Goal: Task Accomplishment & Management: Use online tool/utility

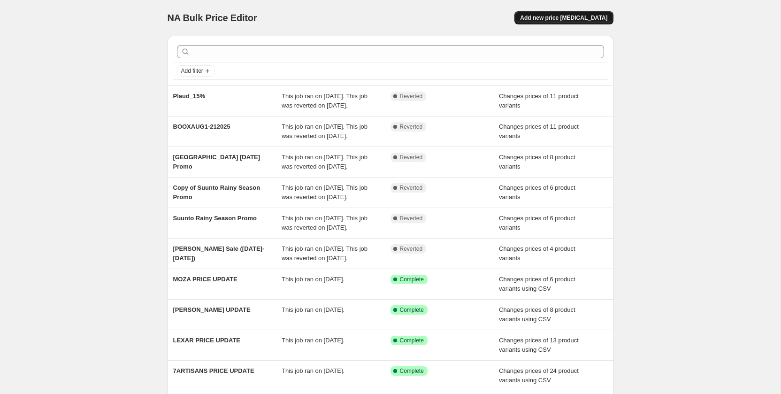
click at [575, 21] on button "Add new price [MEDICAL_DATA]" at bounding box center [563, 17] width 99 height 13
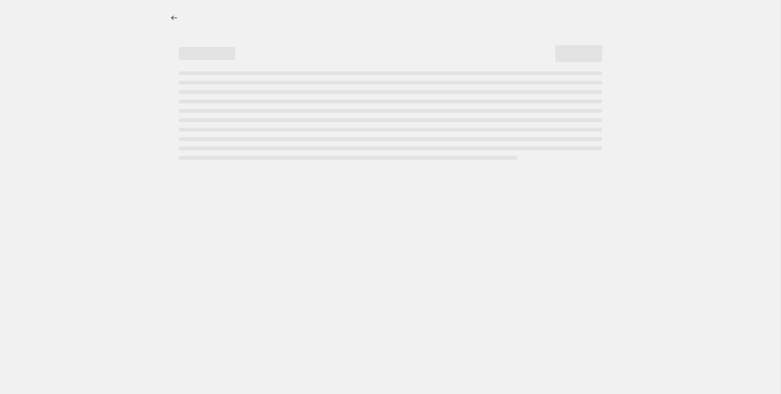
select select "percentage"
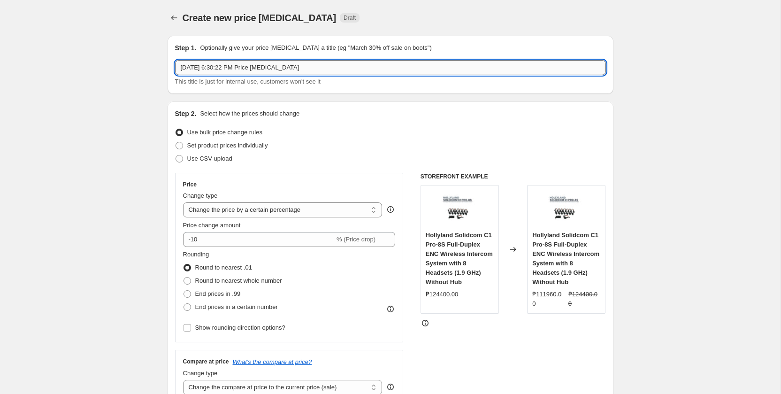
click at [318, 70] on input "[DATE] 6:30:22 PM Price [MEDICAL_DATA]" at bounding box center [390, 67] width 431 height 15
click at [260, 66] on input "text" at bounding box center [390, 67] width 431 height 15
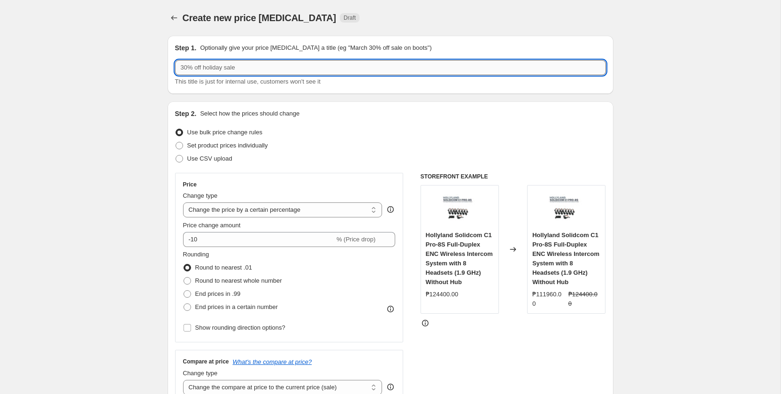
paste input "BOOX up to 10%"
type input "BOOX up to 10%"
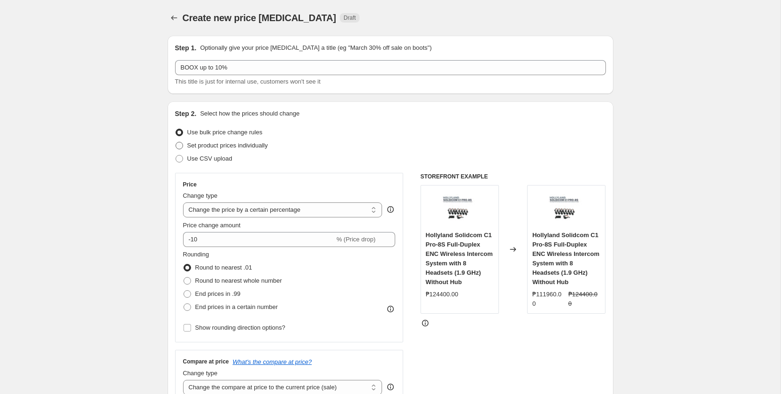
click at [184, 146] on label "Set product prices individually" at bounding box center [221, 145] width 93 height 13
click at [176, 142] on input "Set product prices individually" at bounding box center [175, 142] width 0 height 0
radio input "true"
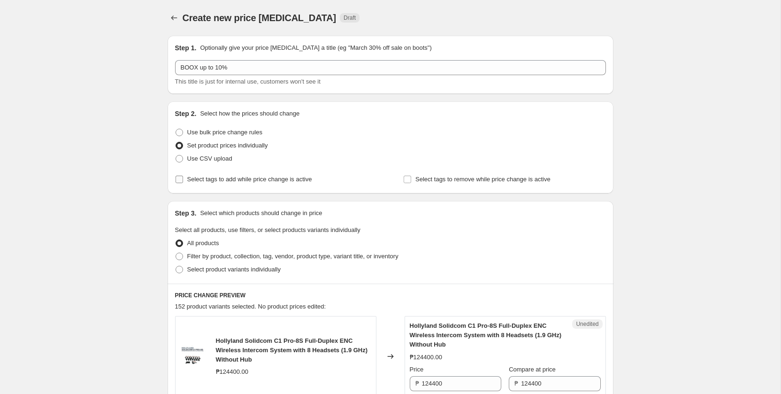
click at [200, 177] on span "Select tags to add while price change is active" at bounding box center [249, 178] width 125 height 7
click at [183, 177] on input "Select tags to add while price change is active" at bounding box center [179, 179] width 8 height 8
checkbox input "true"
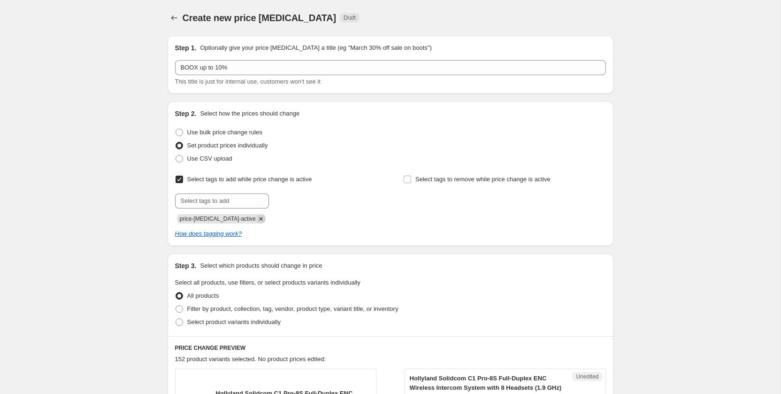
click at [257, 217] on icon "Remove price-change-job-active" at bounding box center [261, 218] width 8 height 8
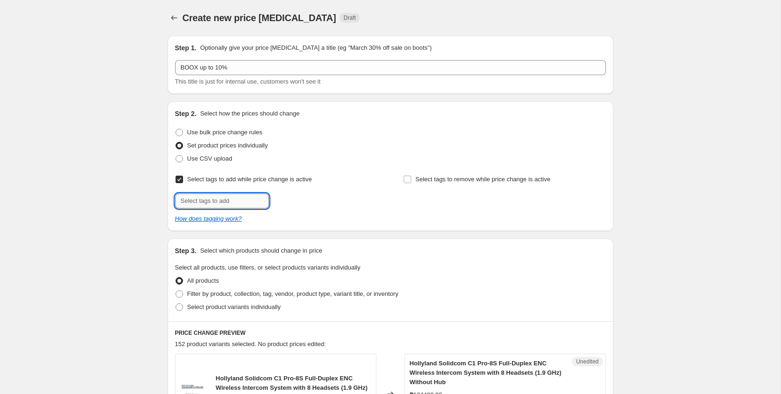
click at [235, 195] on input "text" at bounding box center [222, 200] width 94 height 15
paste input "Deals_BOOX"
type input "Deals_BOOX"
click at [305, 200] on span "Deals_BOOX" at bounding box center [306, 200] width 35 height 7
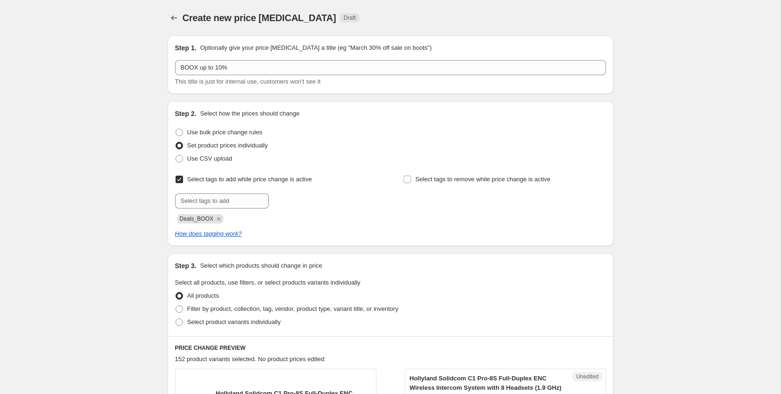
click at [348, 213] on div "Deals_BOOX" at bounding box center [276, 217] width 202 height 11
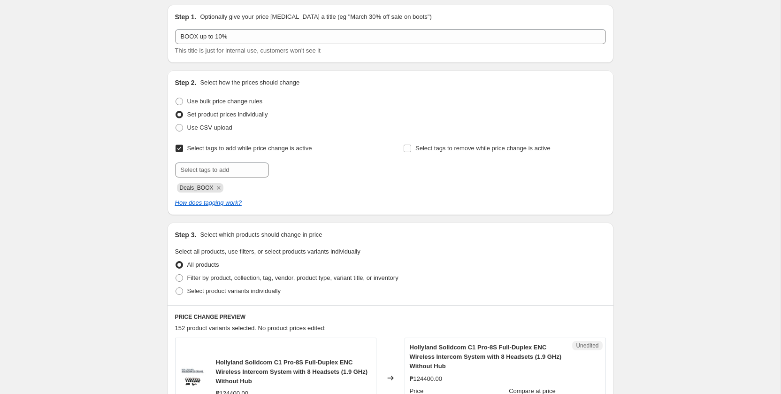
scroll to position [35, 0]
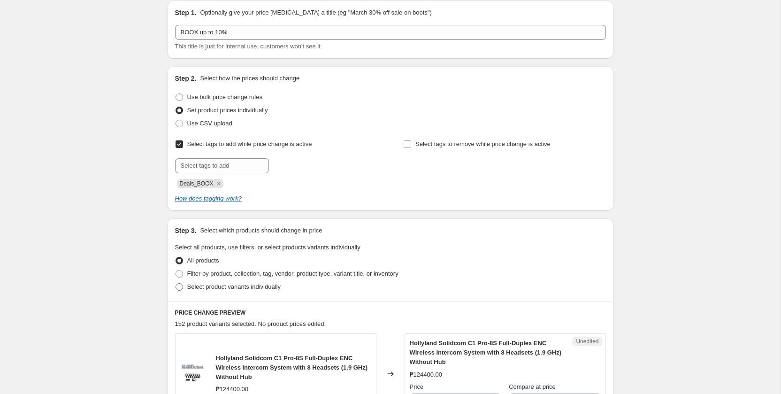
click at [206, 289] on span "Select product variants individually" at bounding box center [233, 286] width 93 height 7
click at [176, 283] on input "Select product variants individually" at bounding box center [175, 283] width 0 height 0
radio input "true"
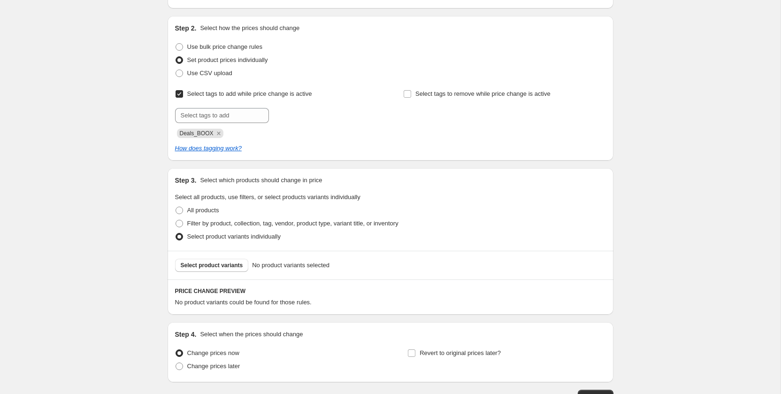
scroll to position [106, 0]
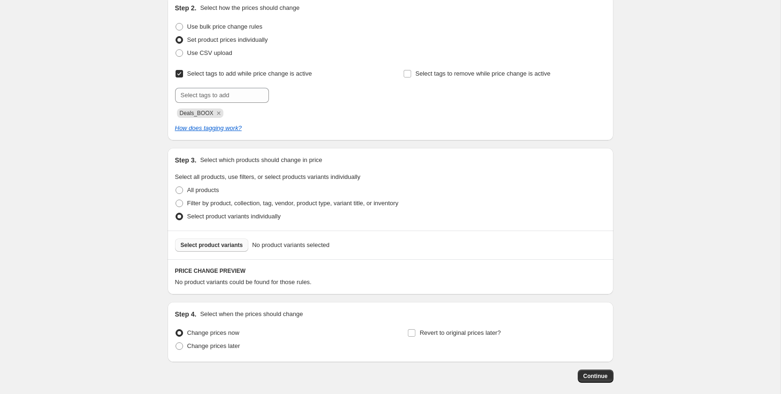
click at [220, 243] on span "Select product variants" at bounding box center [212, 245] width 62 height 8
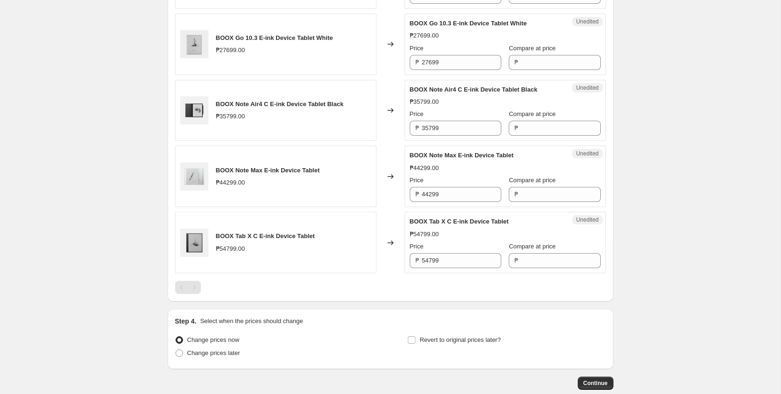
scroll to position [899, 0]
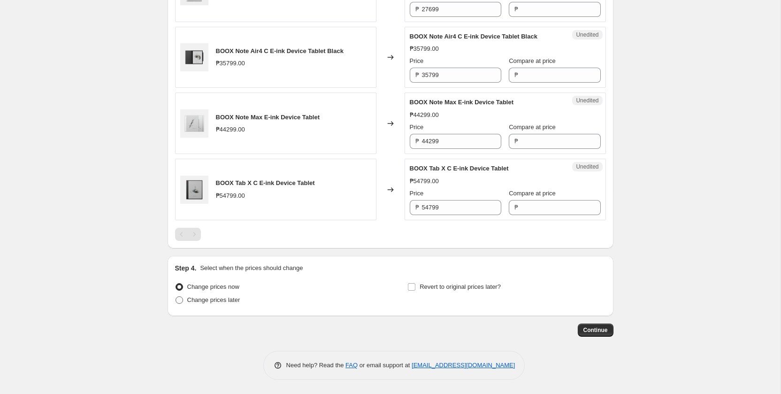
click at [231, 297] on span "Change prices later" at bounding box center [213, 299] width 53 height 7
click at [176, 296] on input "Change prices later" at bounding box center [175, 296] width 0 height 0
radio input "true"
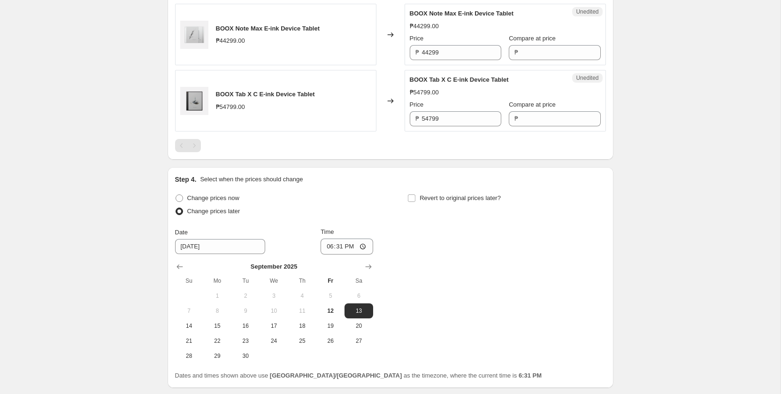
scroll to position [1037, 0]
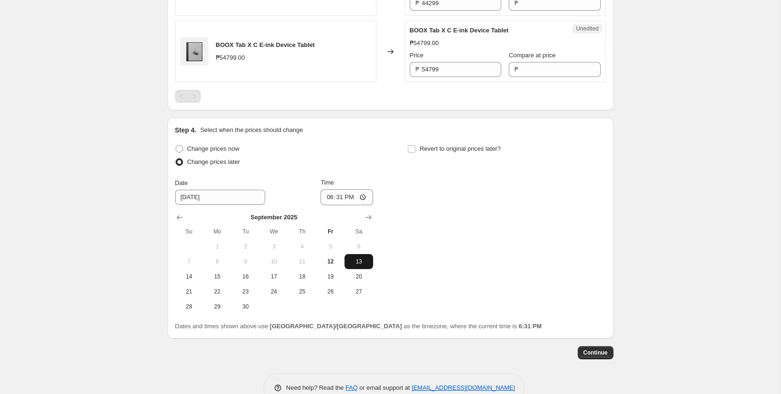
click at [359, 265] on span "13" at bounding box center [358, 262] width 21 height 8
click at [342, 195] on input "18:31" at bounding box center [346, 197] width 53 height 16
click at [368, 195] on input "18:31" at bounding box center [346, 197] width 53 height 16
click at [367, 195] on input "18:31" at bounding box center [346, 197] width 53 height 16
type input "00:00"
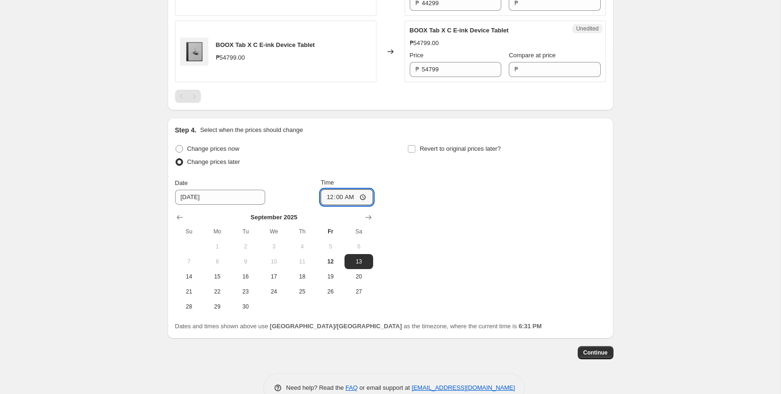
click at [447, 198] on div "Change prices now Change prices later Date [DATE] Time 00:00 [DATE] Su Mo Tu We…" at bounding box center [390, 228] width 431 height 172
click at [439, 145] on span "Revert to original prices later?" at bounding box center [459, 148] width 81 height 7
click at [415, 145] on input "Revert to original prices later?" at bounding box center [412, 149] width 8 height 8
checkbox input "true"
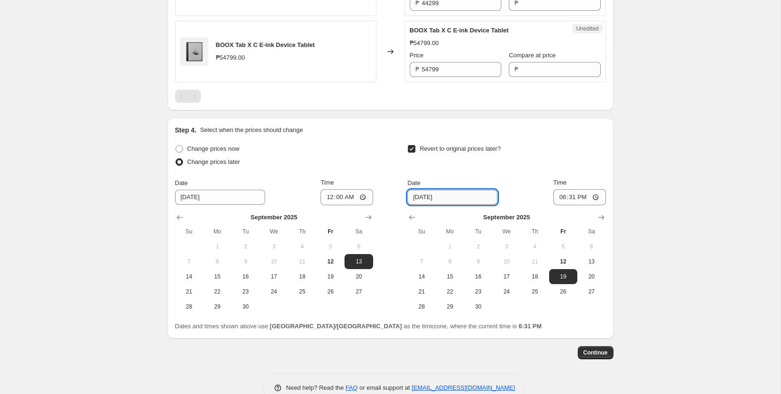
click at [432, 200] on input "[DATE]" at bounding box center [452, 197] width 90 height 15
click at [455, 197] on input "[DATE]" at bounding box center [452, 197] width 90 height 15
click at [600, 218] on icon "Show next month, October 2025" at bounding box center [600, 217] width 9 height 9
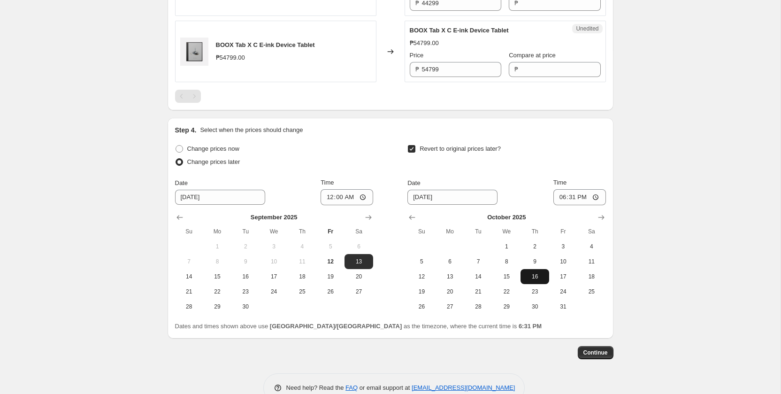
click at [535, 280] on span "16" at bounding box center [534, 277] width 21 height 8
type input "[DATE]"
click at [582, 195] on input "18:31" at bounding box center [579, 197] width 53 height 16
click at [594, 195] on input "18:31" at bounding box center [579, 197] width 53 height 16
type input "23:59"
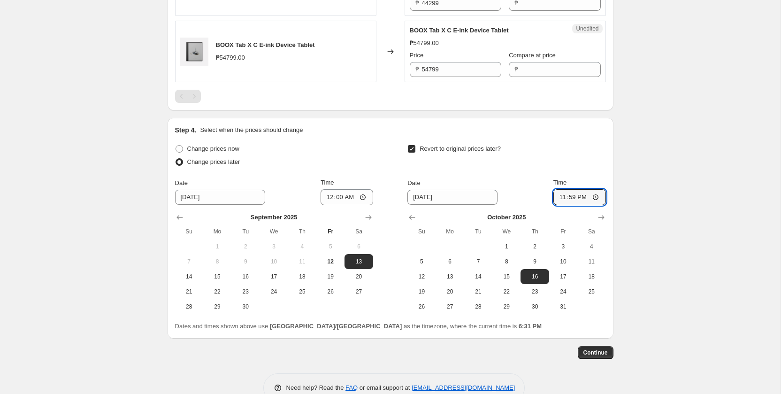
click at [588, 159] on div "Revert to original prices later?" at bounding box center [506, 156] width 198 height 28
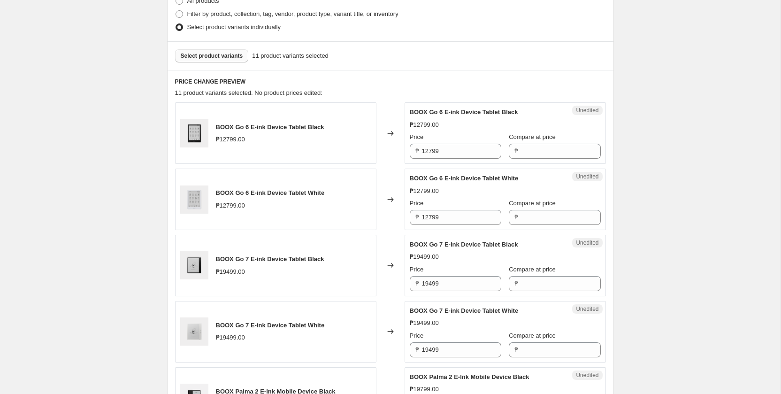
scroll to position [270, 0]
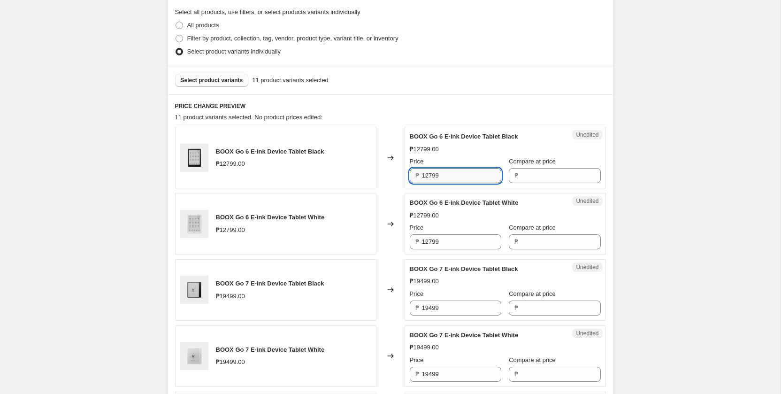
click at [448, 174] on input "12799" at bounding box center [461, 175] width 79 height 15
click at [521, 179] on input "Compare at price" at bounding box center [560, 175] width 79 height 15
paste input "12799"
type input "12799"
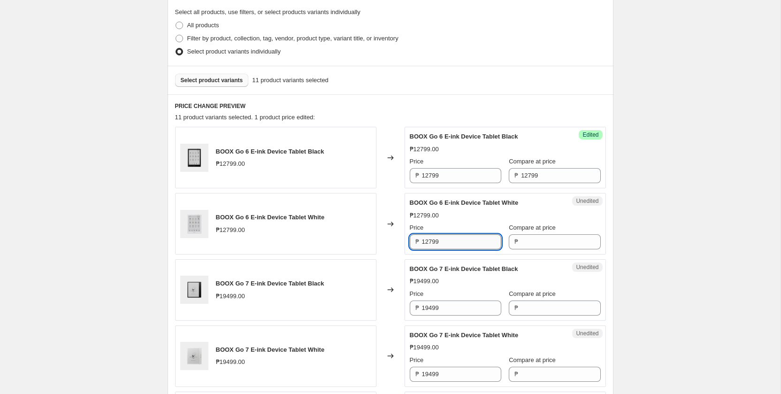
click at [457, 247] on input "12799" at bounding box center [461, 241] width 79 height 15
click at [530, 243] on input "Compare at price" at bounding box center [560, 241] width 79 height 15
paste input "12799"
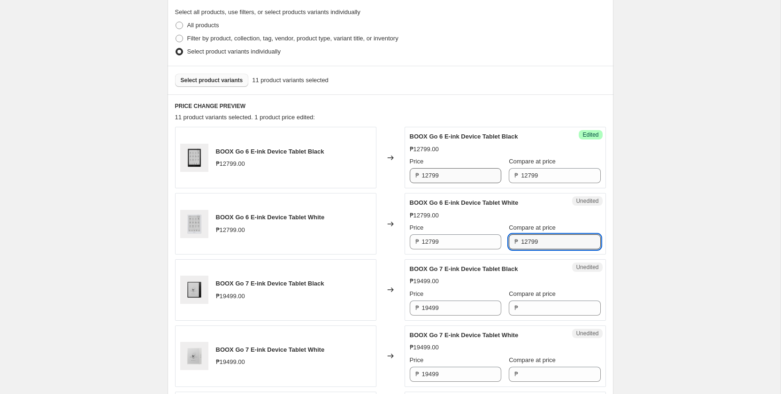
type input "12799"
click at [460, 181] on input "12799" at bounding box center [461, 175] width 79 height 15
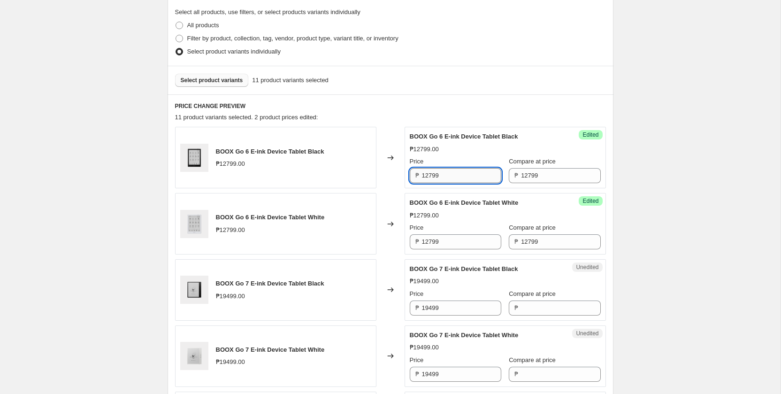
click at [460, 181] on input "12799" at bounding box center [461, 175] width 79 height 15
click at [460, 181] on input "11699" at bounding box center [461, 175] width 79 height 15
type input "11699"
click at [456, 236] on input "12799" at bounding box center [461, 241] width 79 height 15
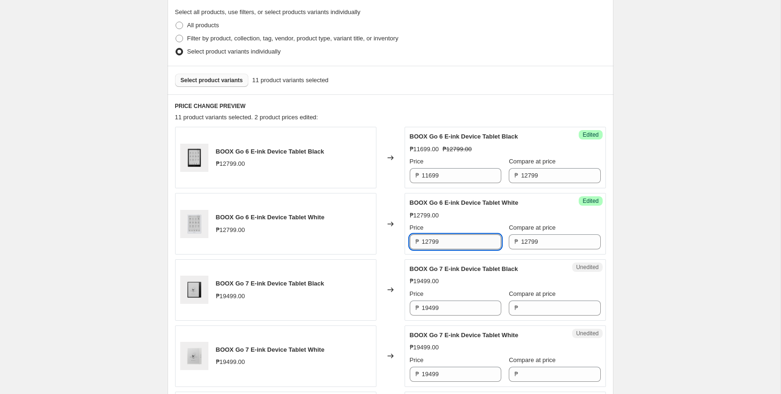
click at [456, 236] on input "12799" at bounding box center [461, 241] width 79 height 15
paste input "16"
type input "11699"
click at [455, 281] on div "₱19499.00" at bounding box center [505, 280] width 191 height 9
click at [448, 306] on input "19499" at bounding box center [461, 307] width 79 height 15
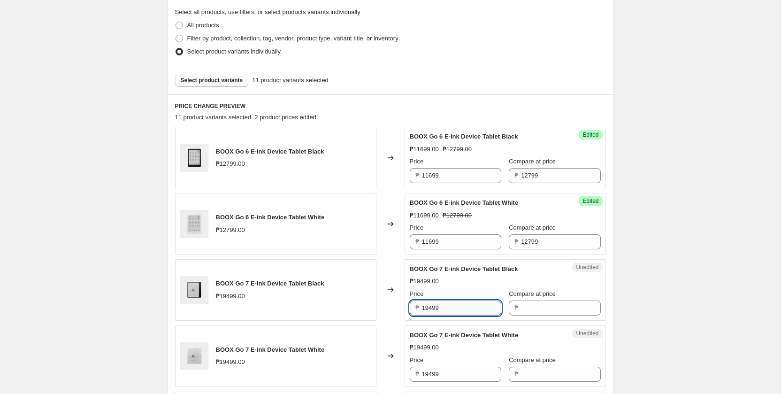
click at [448, 306] on input "19499" at bounding box center [461, 307] width 79 height 15
click at [541, 310] on input "Compare at price" at bounding box center [560, 307] width 79 height 15
paste input "19499"
type input "19499"
click at [532, 370] on input "Compare at price" at bounding box center [560, 373] width 79 height 15
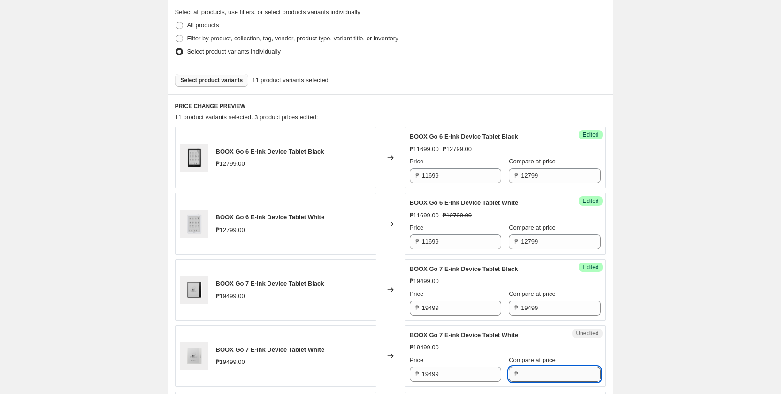
paste input "19499"
type input "19499"
click at [451, 301] on input "19499" at bounding box center [461, 307] width 79 height 15
click at [451, 301] on input "17899" at bounding box center [461, 307] width 79 height 15
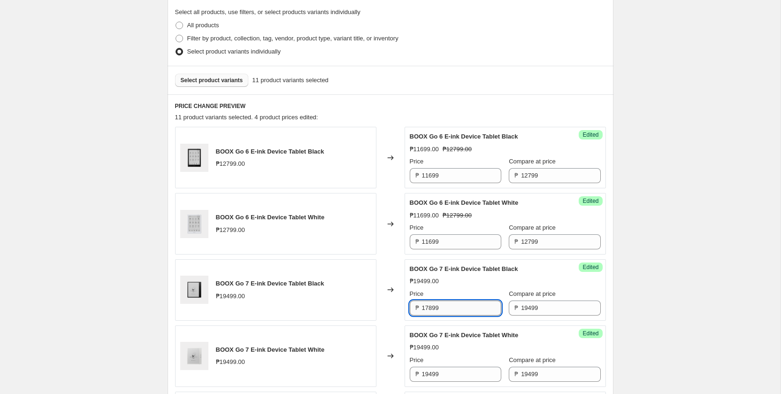
click at [451, 301] on input "17899" at bounding box center [461, 307] width 79 height 15
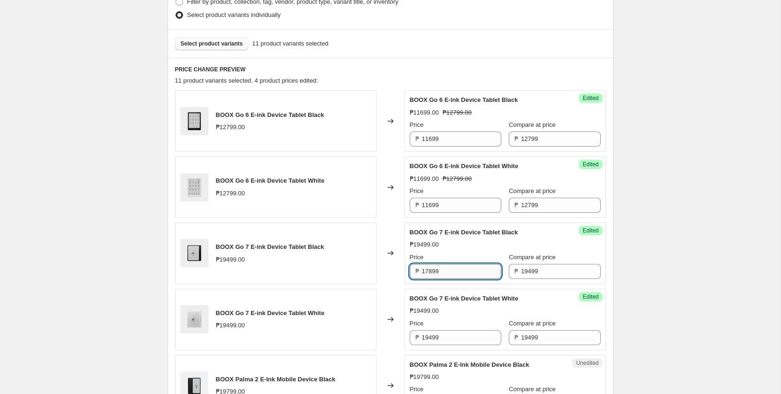
scroll to position [383, 0]
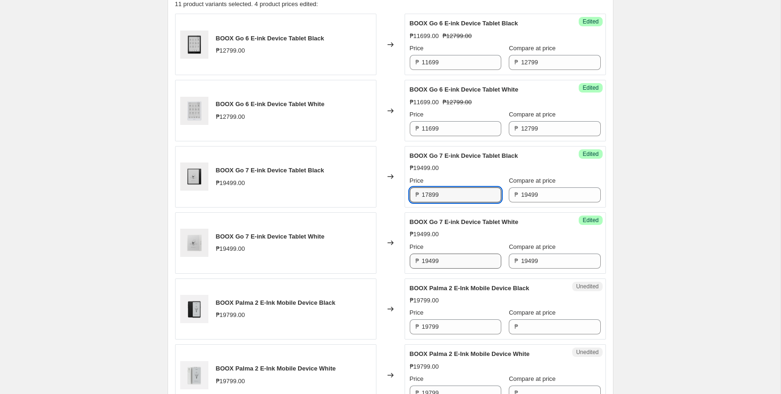
type input "17899"
click at [452, 264] on input "19499" at bounding box center [461, 260] width 79 height 15
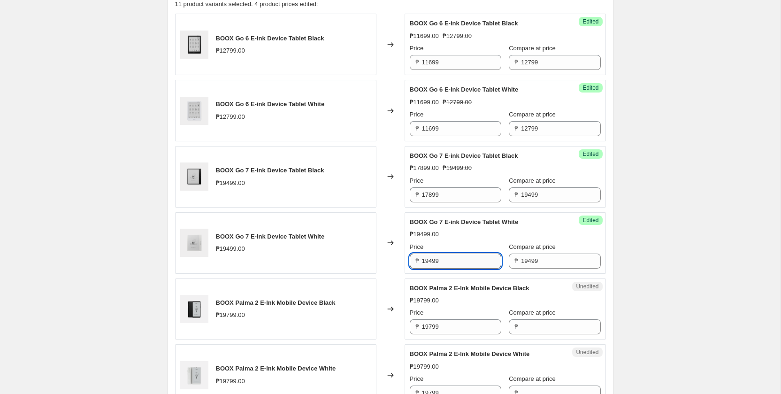
click at [452, 264] on input "19499" at bounding box center [461, 260] width 79 height 15
paste input "78"
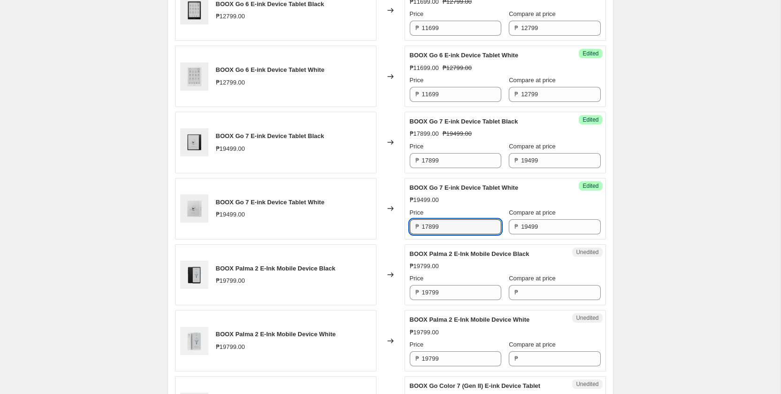
scroll to position [449, 0]
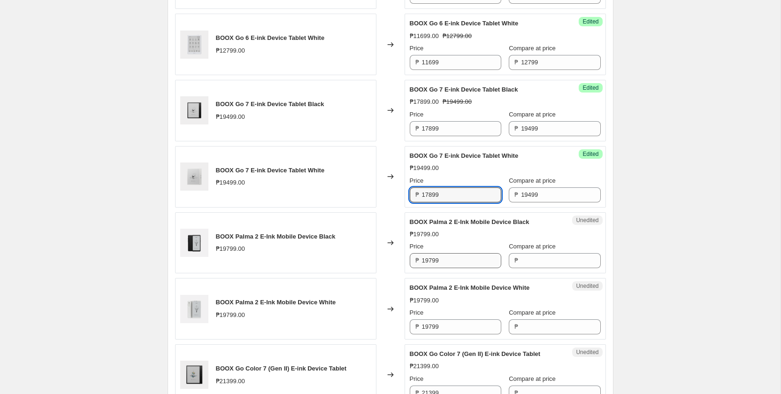
type input "17899"
click at [456, 261] on input "19799" at bounding box center [461, 260] width 79 height 15
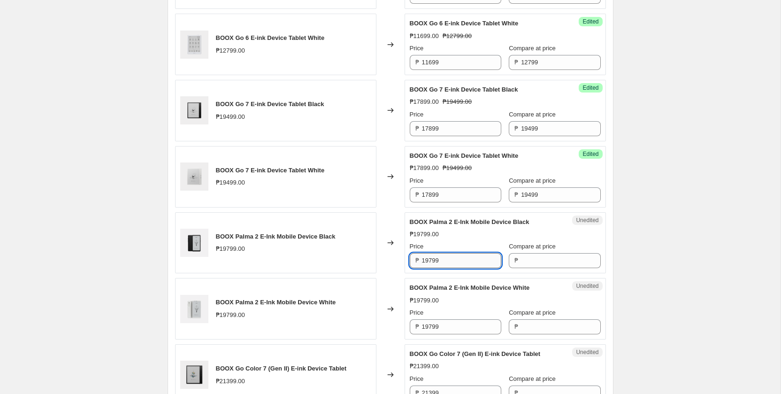
click at [456, 261] on input "19799" at bounding box center [461, 260] width 79 height 15
click at [533, 259] on input "Compare at price" at bounding box center [560, 260] width 79 height 15
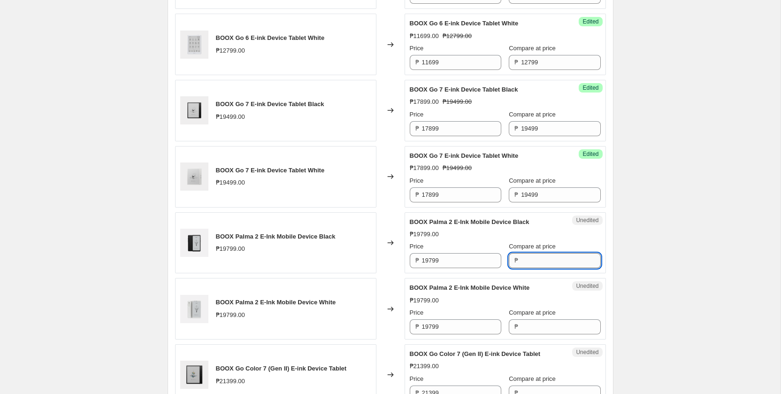
paste input "19799"
type input "19799"
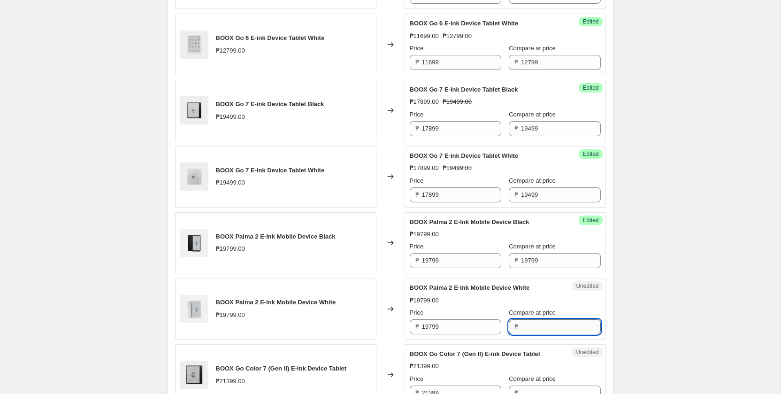
click at [524, 330] on input "Compare at price" at bounding box center [560, 326] width 79 height 15
paste input "19799"
type input "19799"
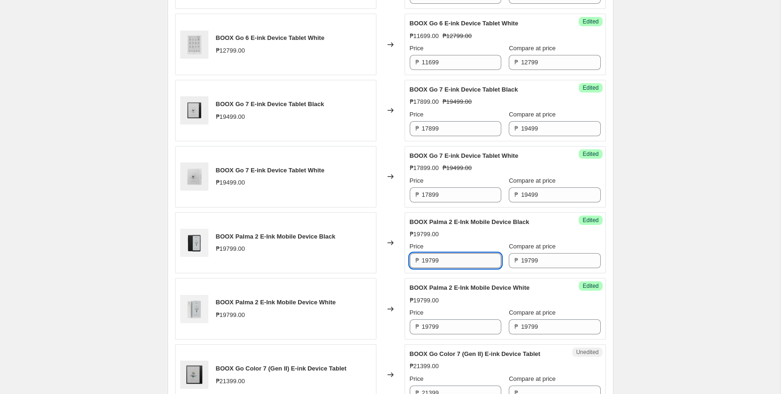
click at [454, 260] on input "19799" at bounding box center [461, 260] width 79 height 15
click at [454, 260] on input "18299" at bounding box center [461, 260] width 79 height 15
type input "18299"
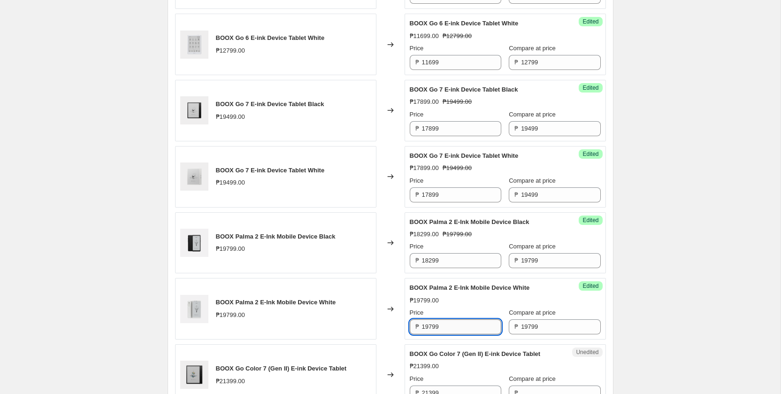
click at [464, 328] on input "19799" at bounding box center [461, 326] width 79 height 15
paste input "82"
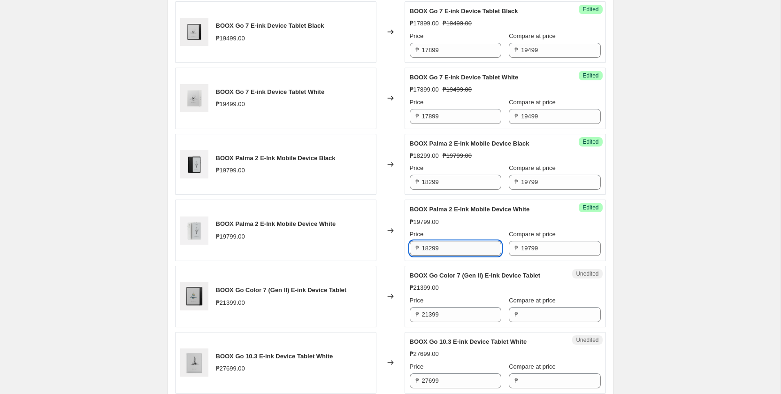
scroll to position [528, 0]
type input "18299"
click at [463, 314] on input "21399" at bounding box center [461, 313] width 79 height 15
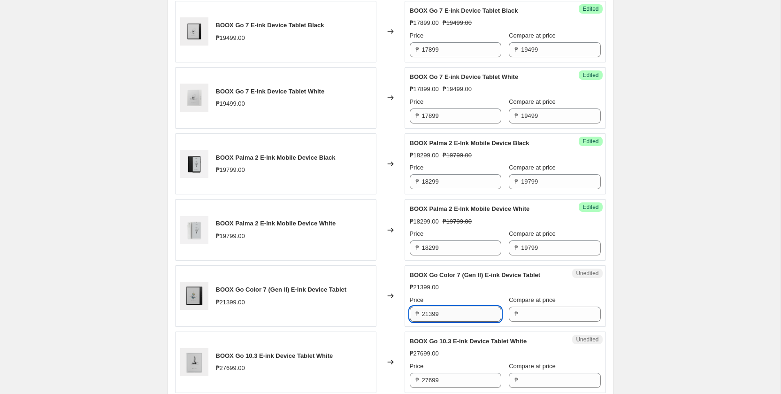
click at [463, 314] on input "21399" at bounding box center [461, 313] width 79 height 15
click at [521, 316] on input "Compare at price" at bounding box center [560, 313] width 79 height 15
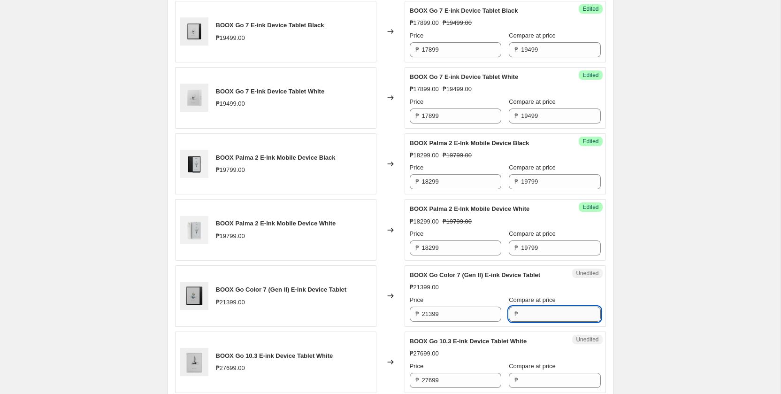
paste input "21399"
type input "21399"
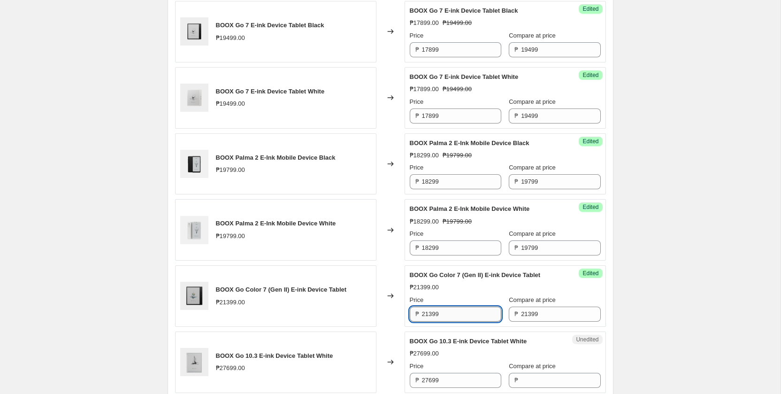
click at [459, 315] on input "21399" at bounding box center [461, 313] width 79 height 15
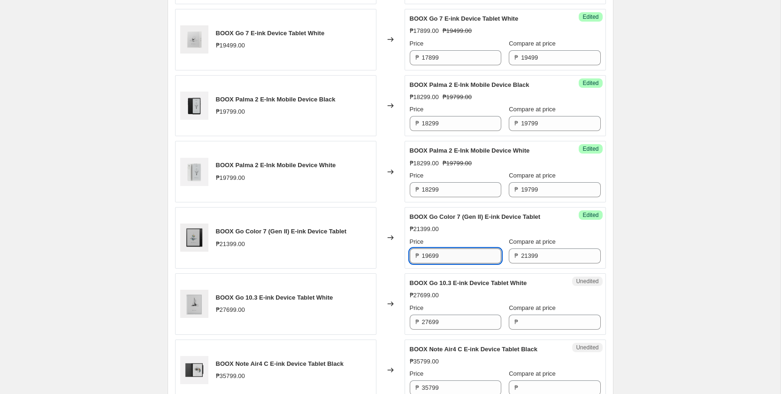
scroll to position [602, 0]
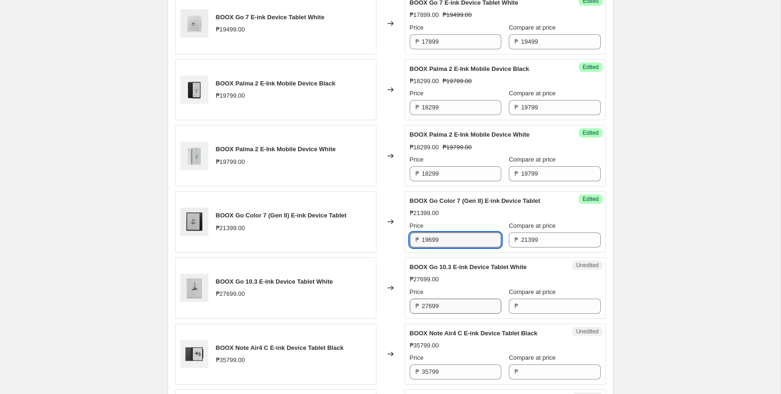
type input "19699"
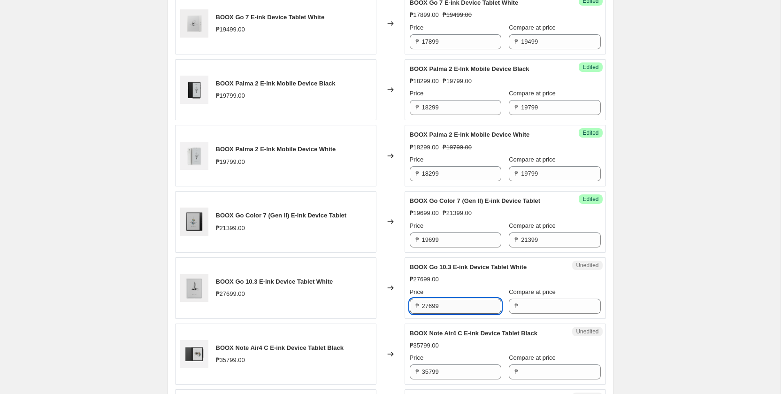
click at [446, 310] on input "27699" at bounding box center [461, 305] width 79 height 15
click at [528, 309] on input "Compare at price" at bounding box center [560, 305] width 79 height 15
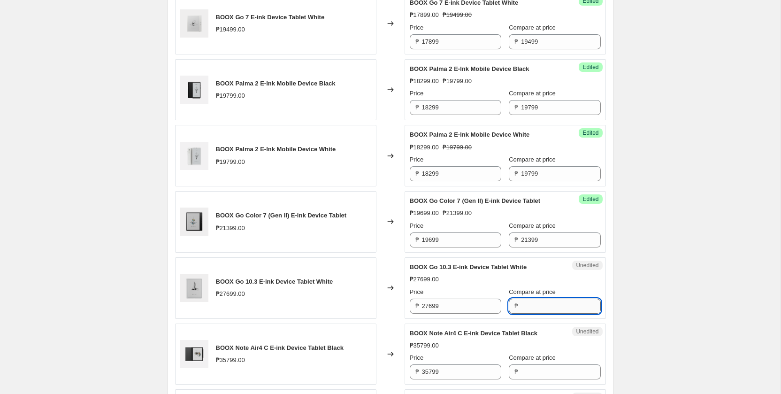
paste input "27699"
type input "27699"
click at [459, 306] on input "27699" at bounding box center [461, 305] width 79 height 15
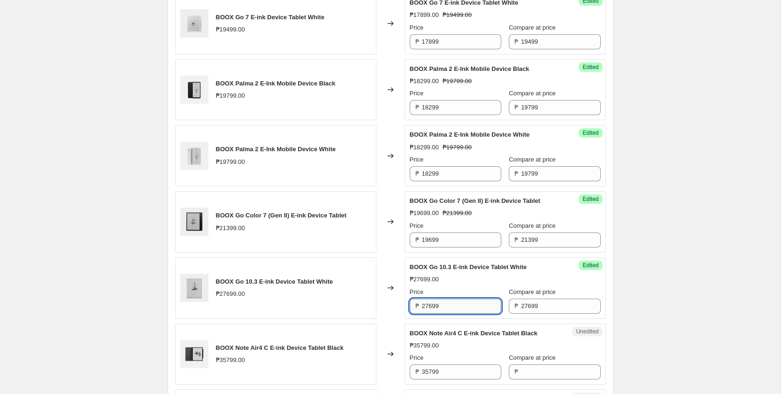
click at [459, 306] on input "27699" at bounding box center [461, 305] width 79 height 15
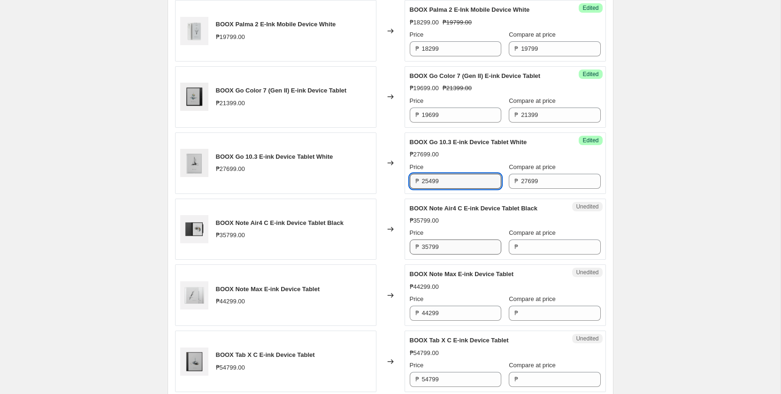
scroll to position [755, 0]
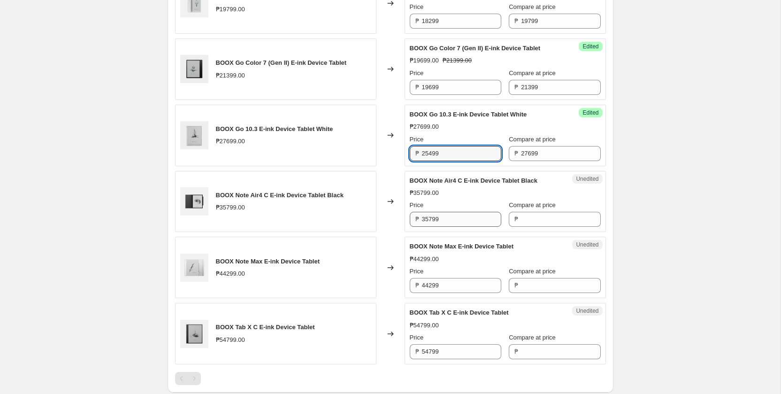
type input "25499"
click at [456, 223] on input "35799" at bounding box center [461, 219] width 79 height 15
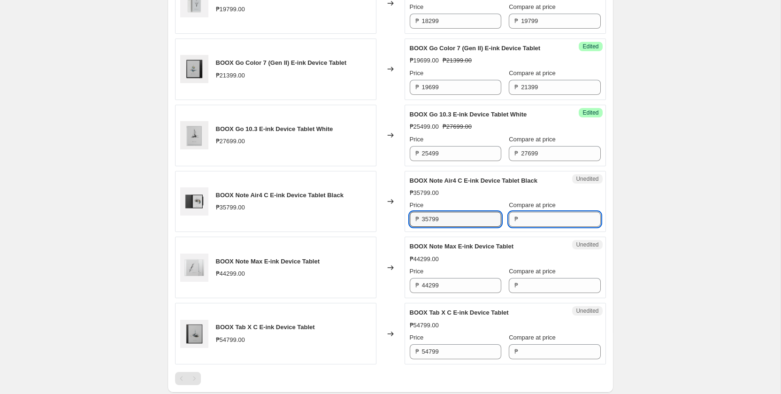
click at [526, 212] on input "Compare at price" at bounding box center [560, 219] width 79 height 15
paste input "35799"
type input "35799"
click at [460, 219] on input "35799" at bounding box center [461, 219] width 79 height 15
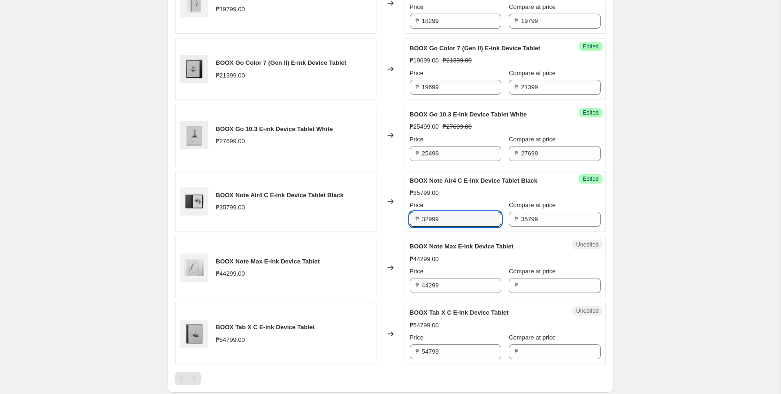
type input "32999"
click at [465, 270] on div "Price" at bounding box center [455, 270] width 91 height 9
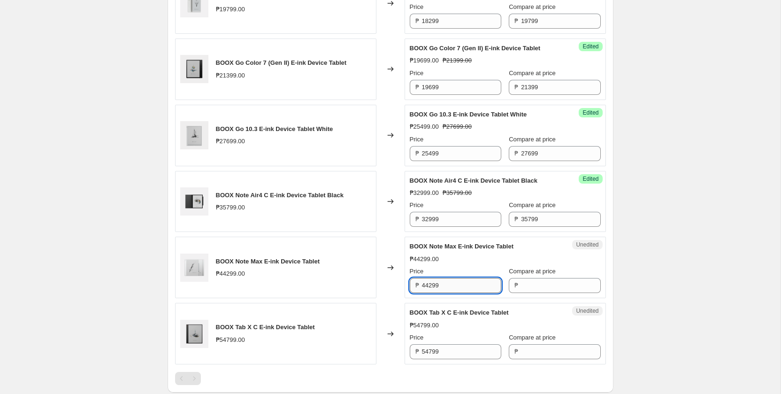
click at [458, 285] on input "44299" at bounding box center [461, 285] width 79 height 15
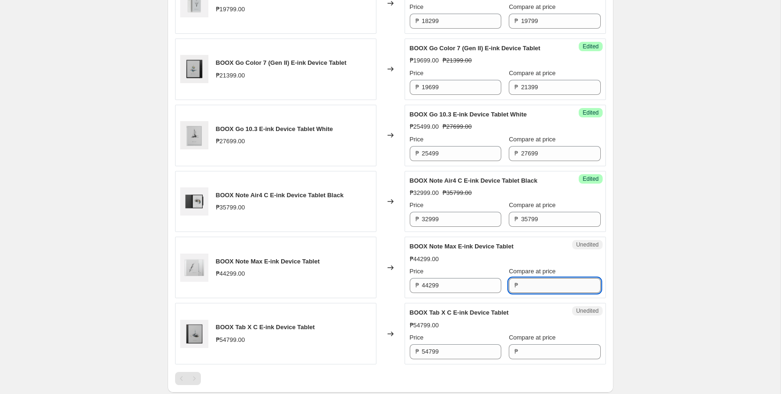
click at [534, 290] on input "Compare at price" at bounding box center [560, 285] width 79 height 15
paste input "44299"
type input "44299"
click at [445, 288] on input "44299" at bounding box center [461, 285] width 79 height 15
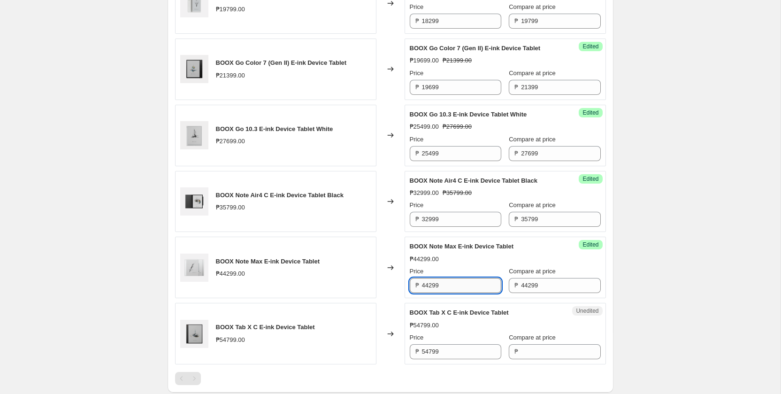
click at [445, 288] on input "44299" at bounding box center [461, 285] width 79 height 15
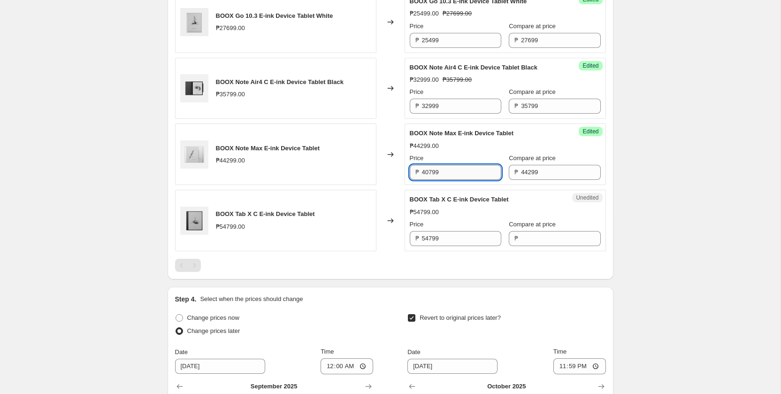
scroll to position [874, 0]
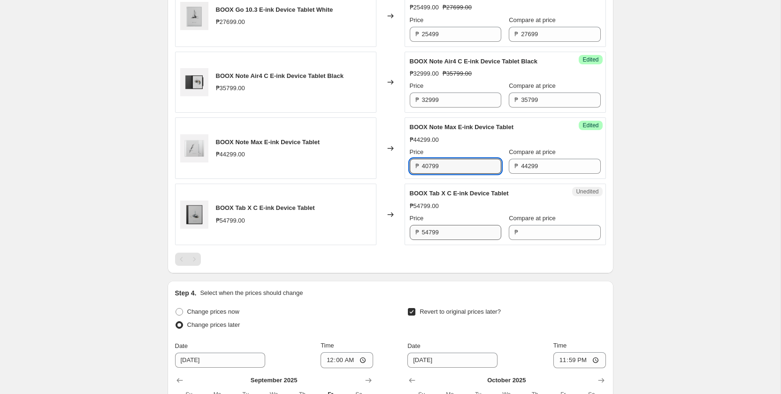
type input "40799"
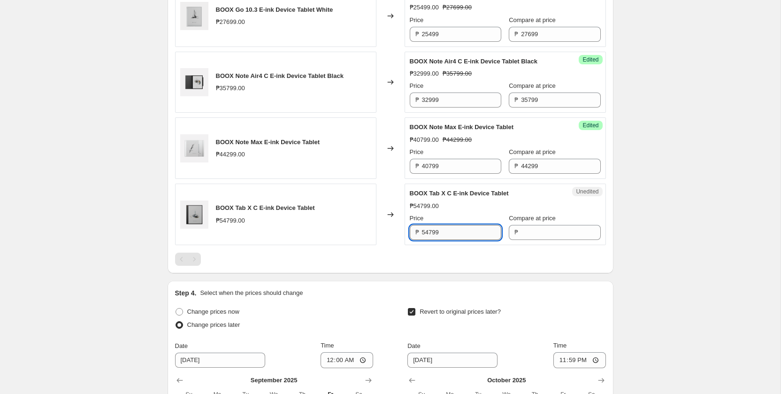
click at [463, 236] on input "54799" at bounding box center [461, 232] width 79 height 15
click at [528, 228] on input "Compare at price" at bounding box center [560, 232] width 79 height 15
paste input "54799"
type input "54799"
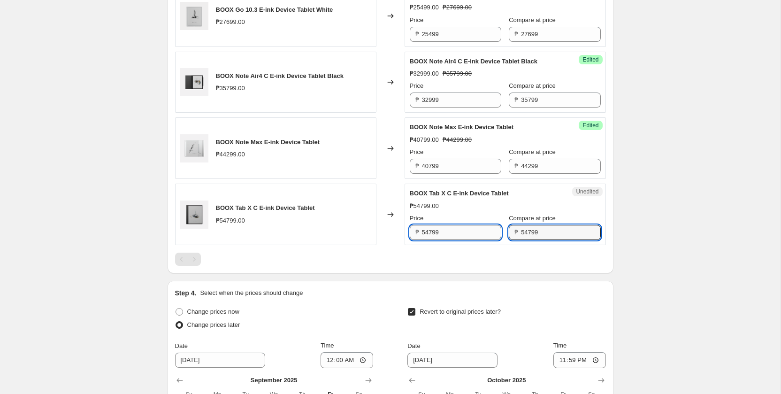
click at [454, 233] on input "54799" at bounding box center [461, 232] width 79 height 15
type input "50499"
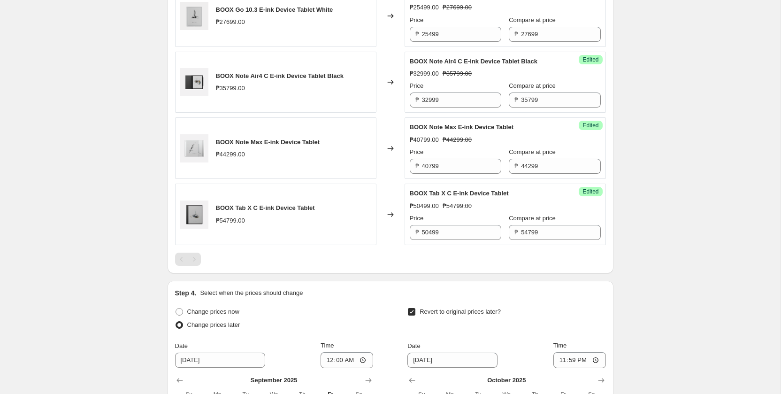
click at [477, 264] on div at bounding box center [390, 258] width 431 height 13
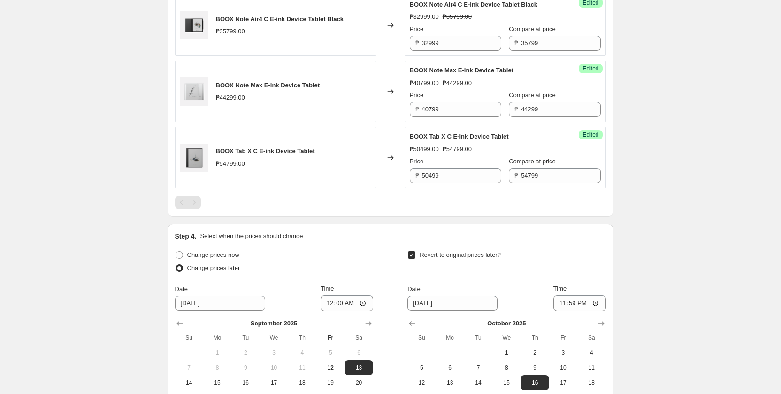
scroll to position [1059, 0]
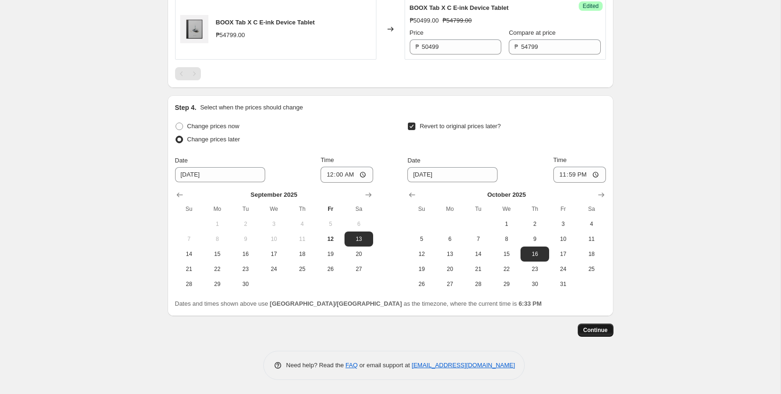
click at [590, 326] on span "Continue" at bounding box center [595, 330] width 24 height 8
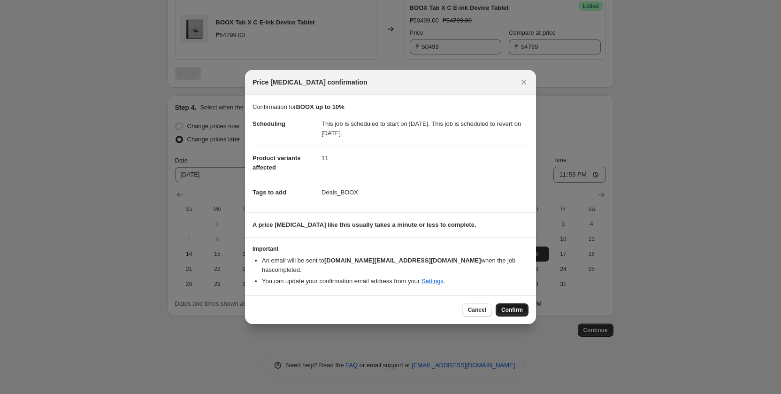
click at [518, 307] on span "Confirm" at bounding box center [512, 310] width 22 height 8
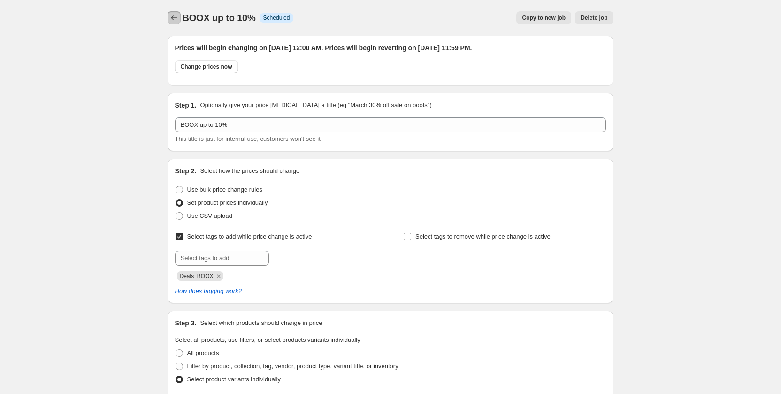
click at [173, 12] on button "Price change jobs" at bounding box center [173, 17] width 13 height 13
